Goal: Task Accomplishment & Management: Use online tool/utility

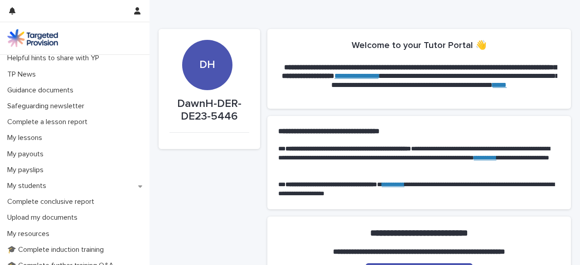
scroll to position [53, 0]
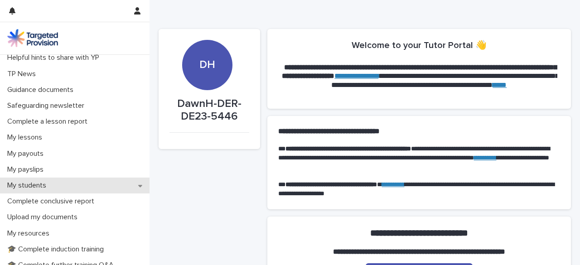
click at [120, 190] on div "My students" at bounding box center [75, 186] width 150 height 16
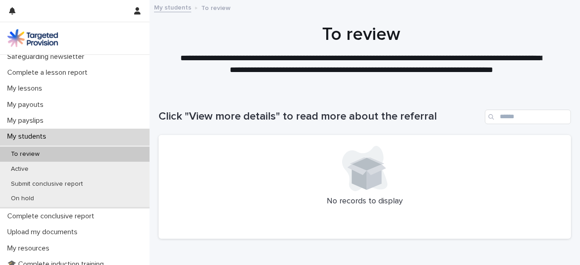
scroll to position [145, 0]
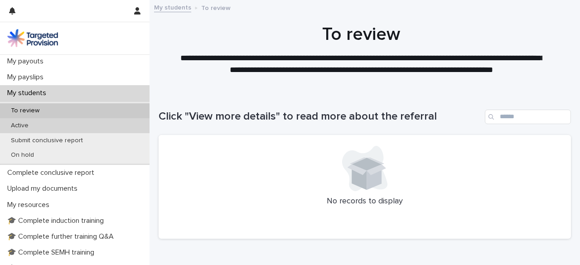
click at [95, 125] on div "Active" at bounding box center [75, 125] width 150 height 15
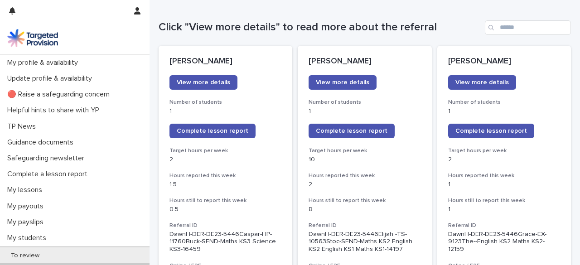
scroll to position [154, 0]
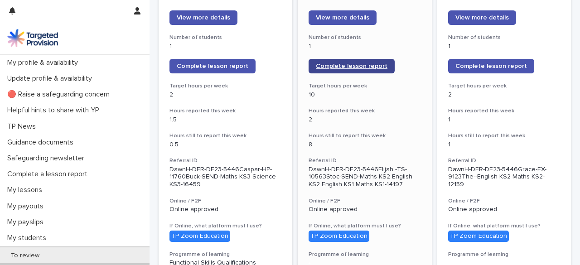
click at [369, 64] on span "Complete lesson report" at bounding box center [352, 66] width 72 height 6
